Goal: Task Accomplishment & Management: Manage account settings

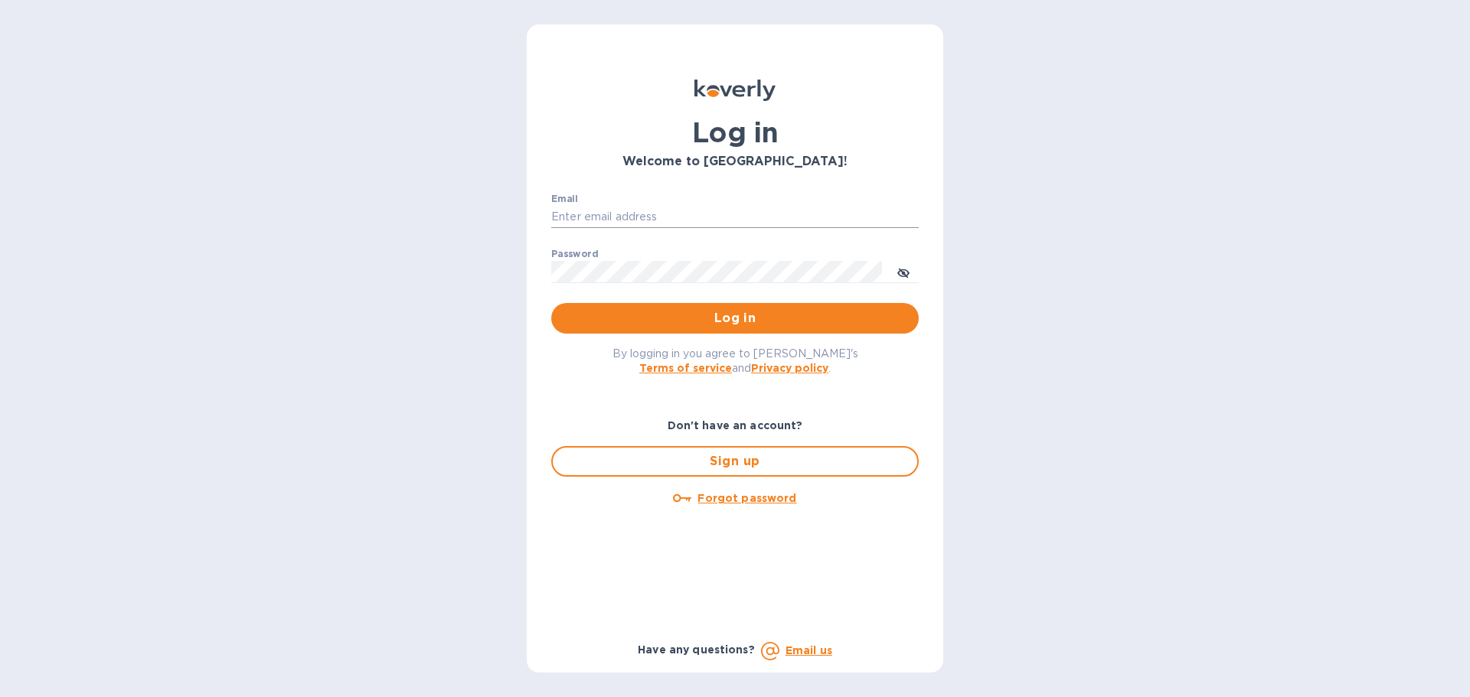
drag, startPoint x: 666, startPoint y: 224, endPoint x: 670, endPoint y: 210, distance: 15.0
click at [667, 216] on input "Email" at bounding box center [734, 217] width 367 height 23
type input "jc@ftctanks.com"
click at [710, 320] on span "Log in" at bounding box center [734, 318] width 343 height 18
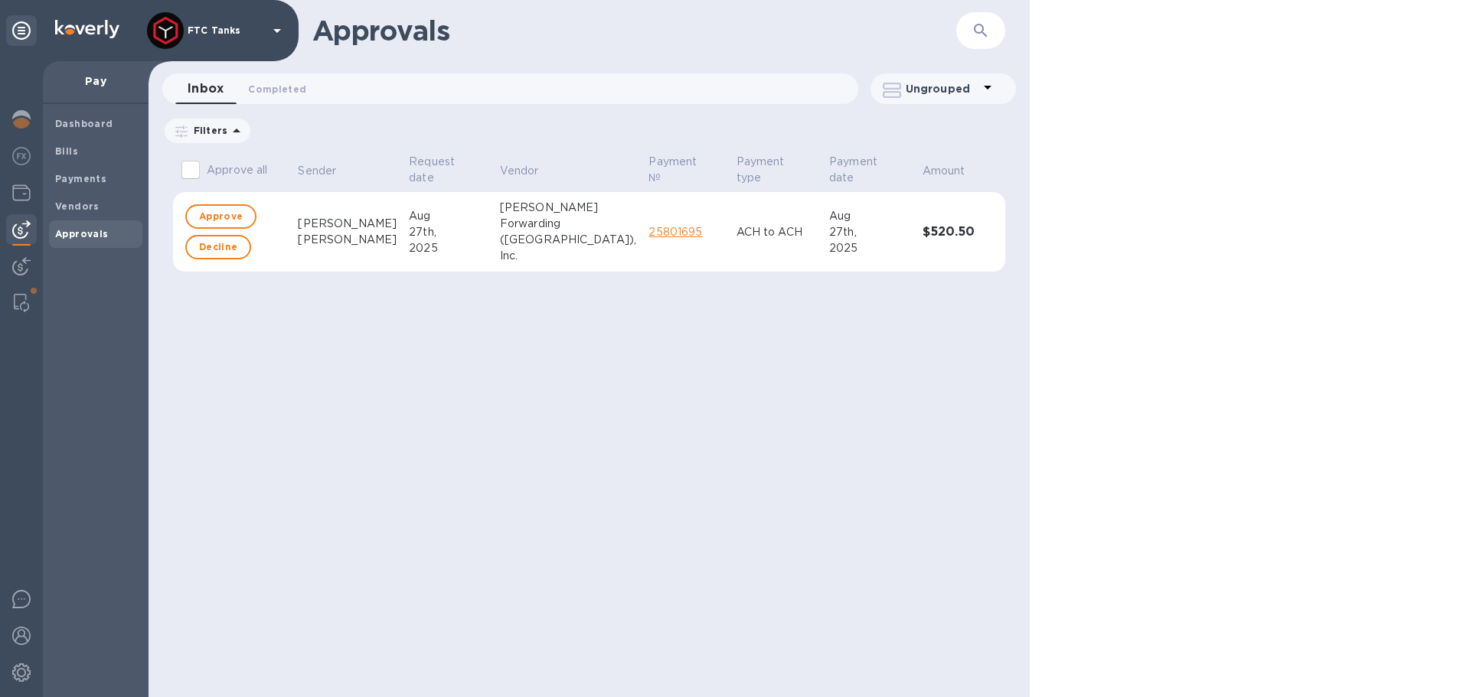
click at [648, 234] on link "25801695" at bounding box center [675, 232] width 54 height 12
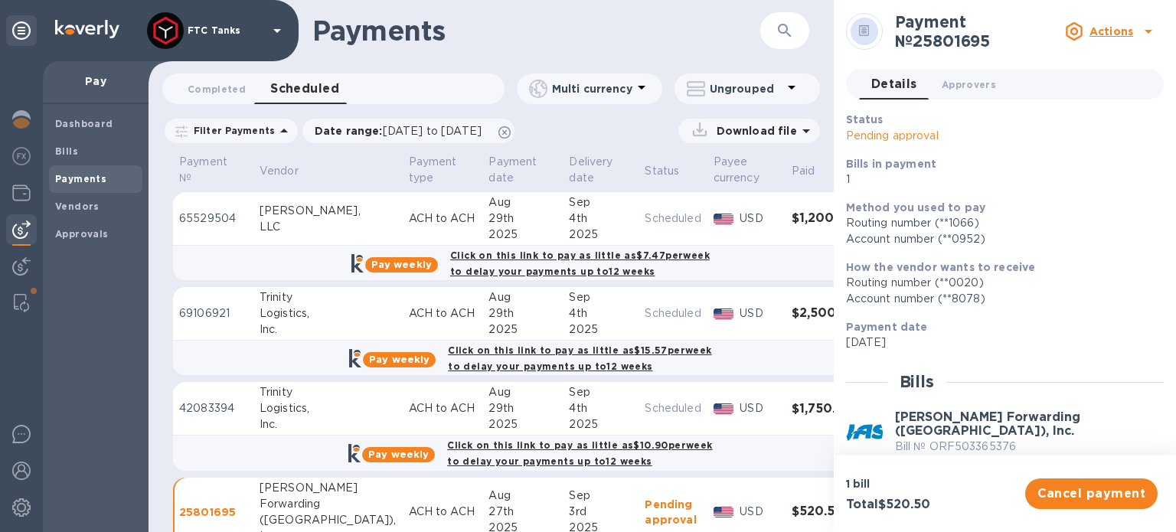
scroll to position [27, 0]
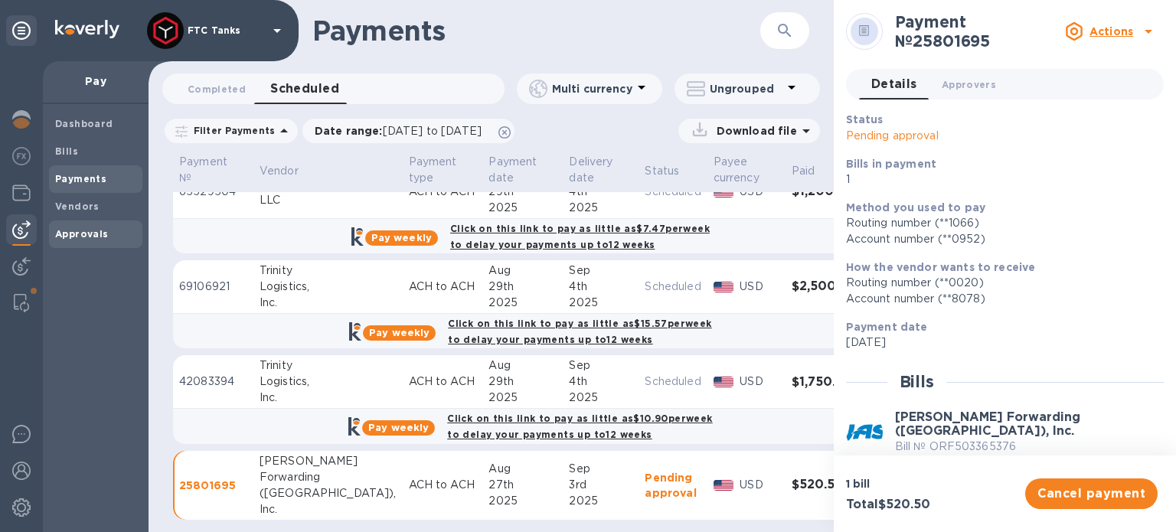
click at [89, 227] on span "Approvals" at bounding box center [82, 234] width 54 height 15
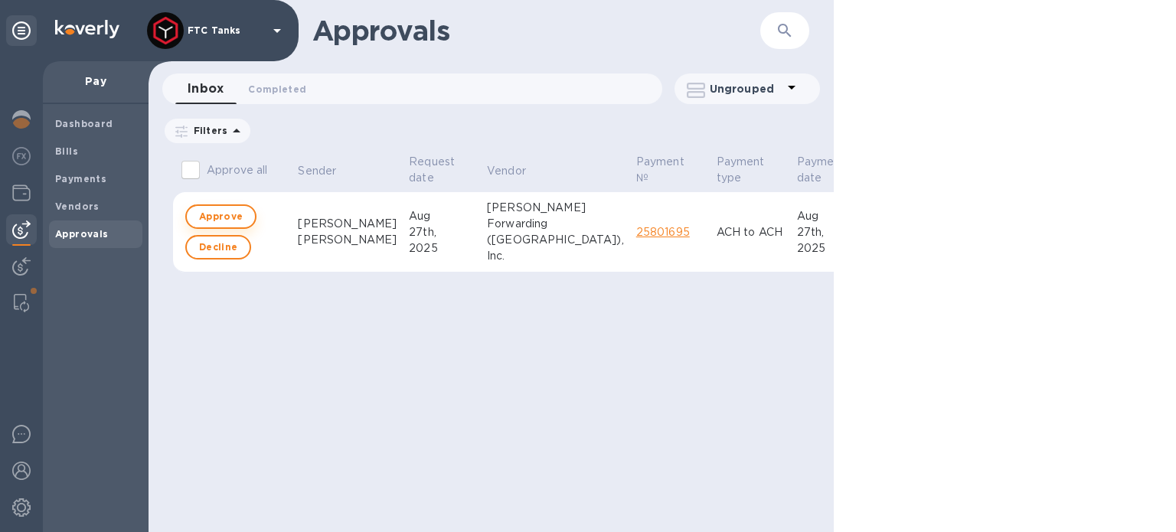
click at [235, 217] on span "Approve" at bounding box center [221, 216] width 44 height 18
checkbox input "true"
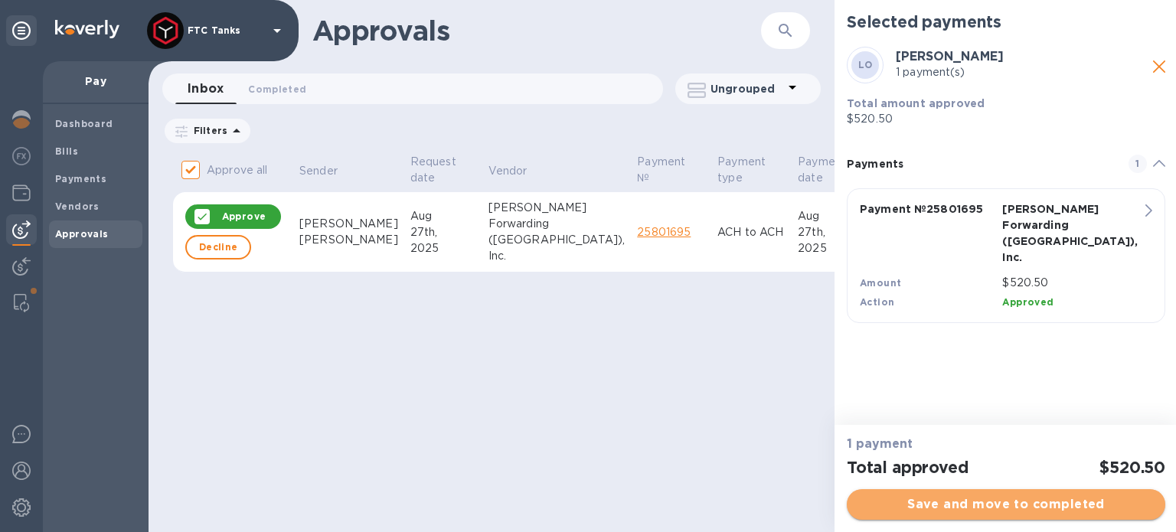
click at [1029, 510] on span "Save and move to completed" at bounding box center [1006, 504] width 294 height 18
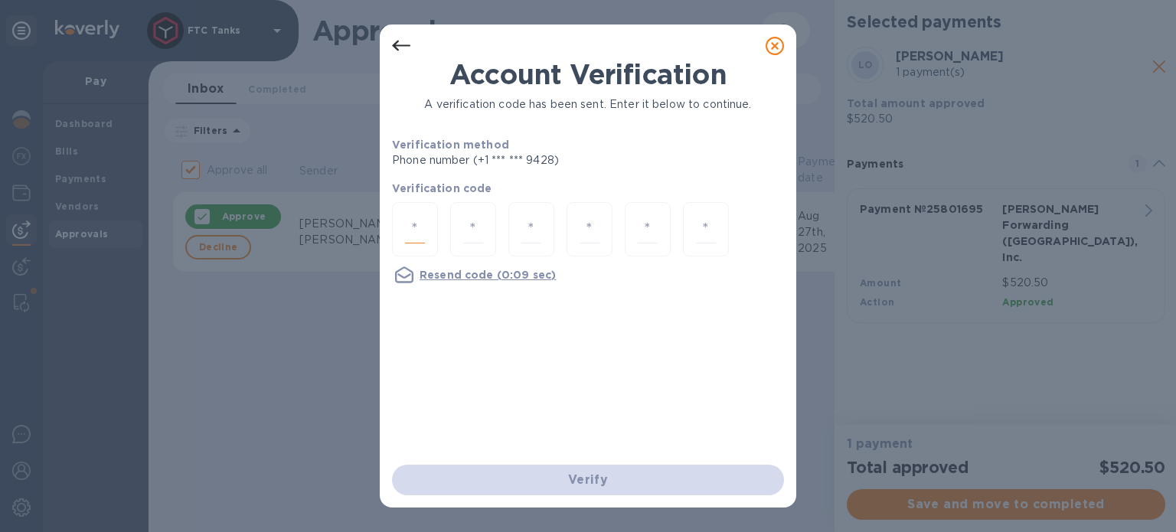
click at [416, 227] on input "number" at bounding box center [415, 229] width 20 height 28
type input "2"
type input "1"
type input "6"
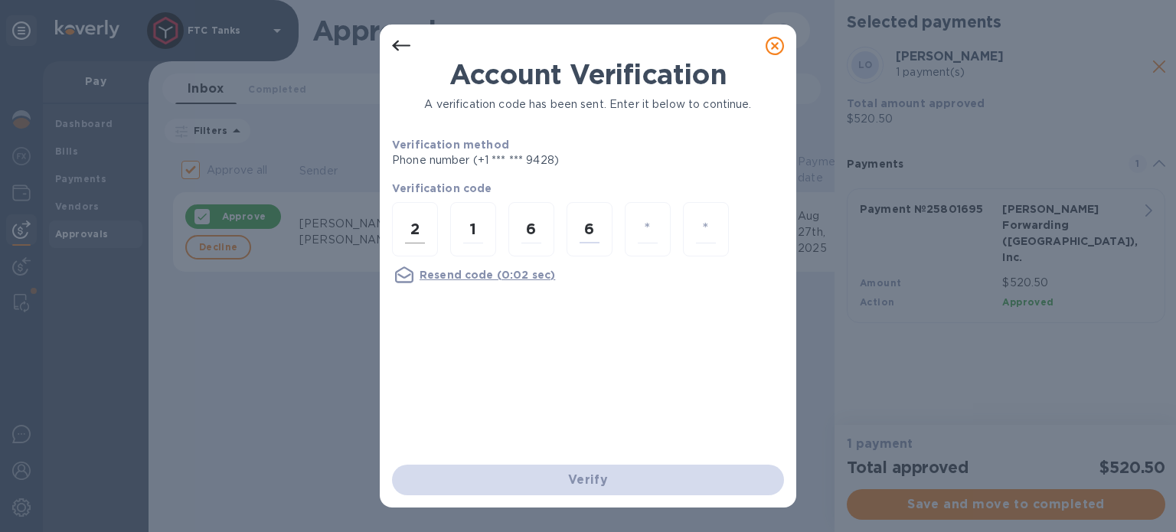
type input "5"
type input "2"
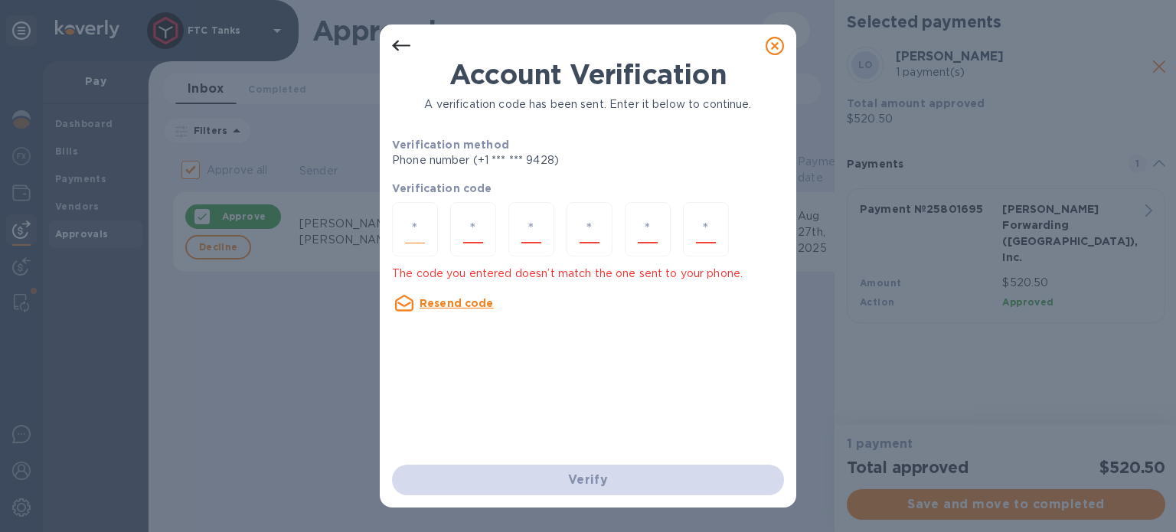
click at [413, 235] on input "number" at bounding box center [415, 229] width 20 height 28
type input "2"
type input "1"
type input "6"
type input "5"
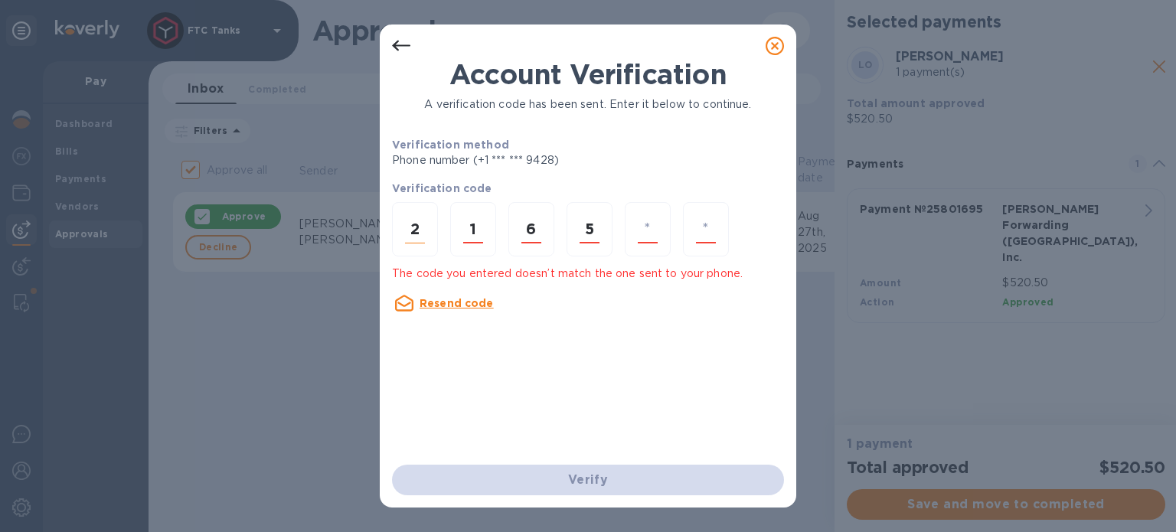
type input "6"
type input "2"
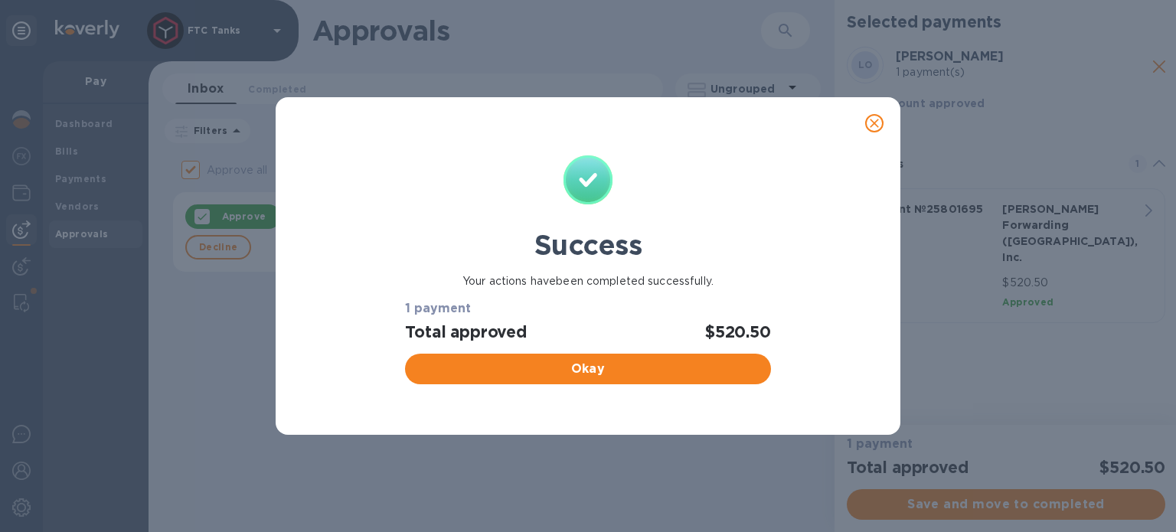
checkbox input "false"
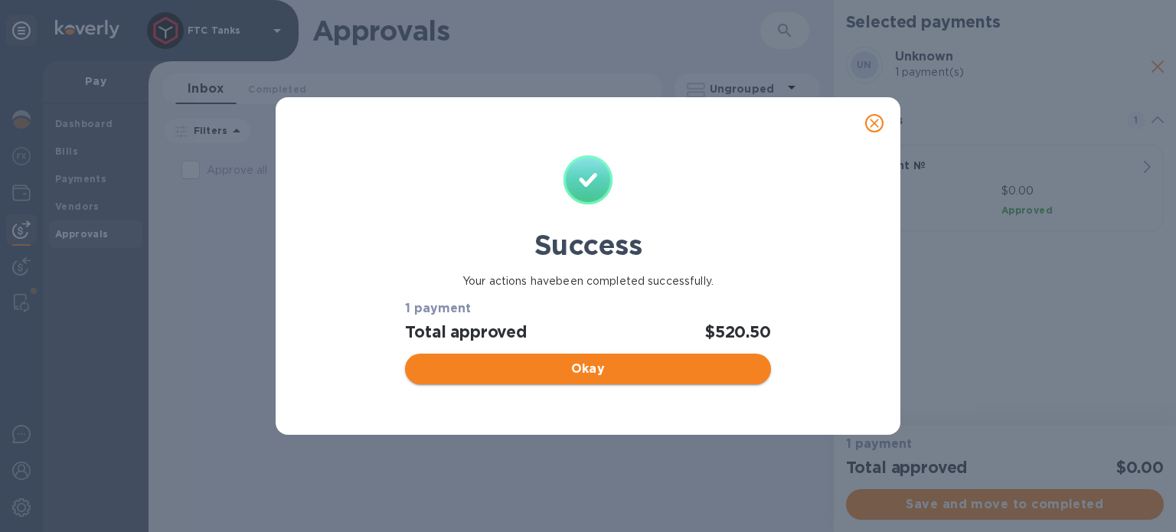
click at [571, 374] on span "Okay" at bounding box center [587, 369] width 341 height 18
